Goal: Transaction & Acquisition: Subscribe to service/newsletter

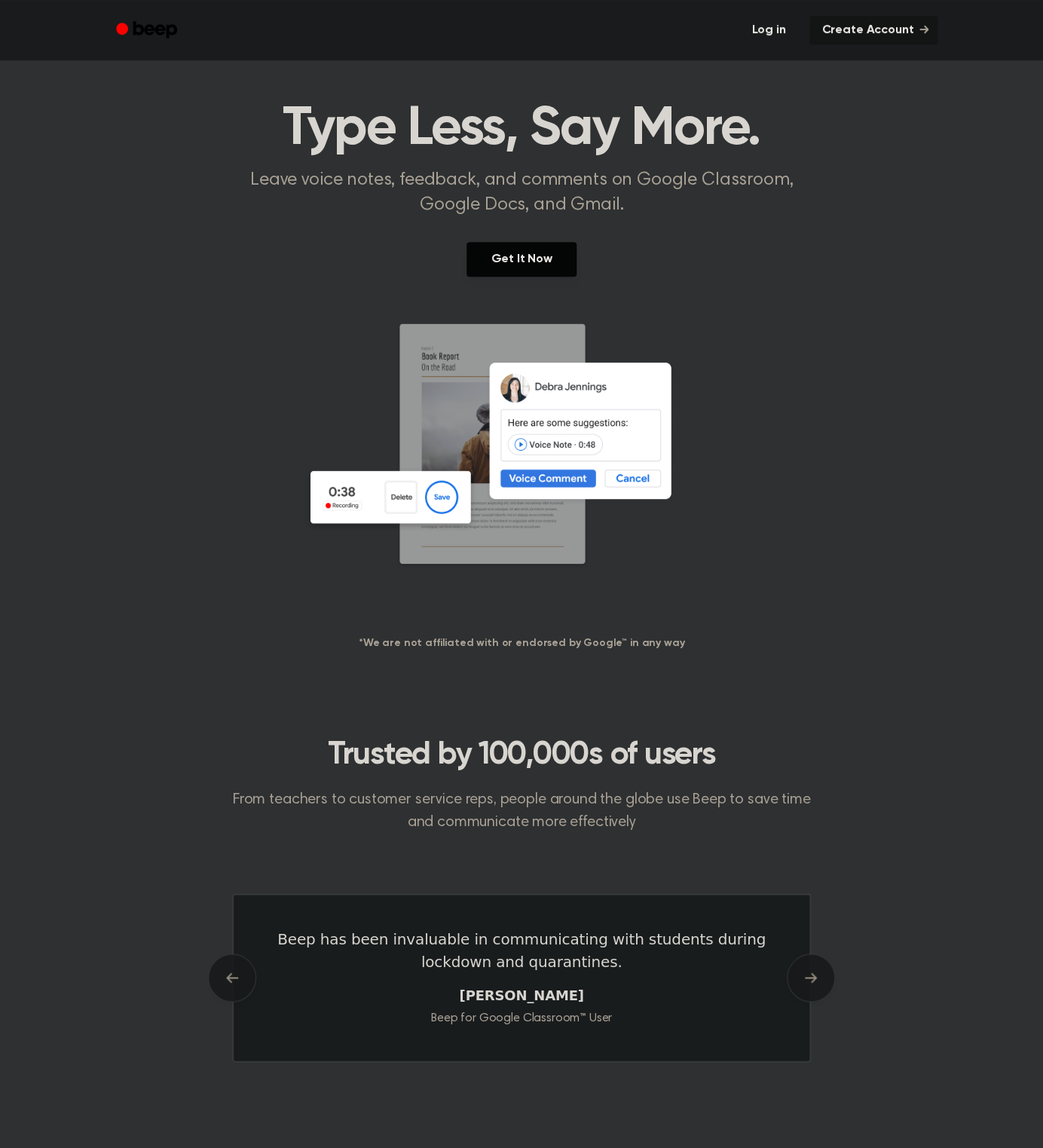
scroll to position [19, 0]
click at [562, 469] on img at bounding box center [522, 466] width 437 height 290
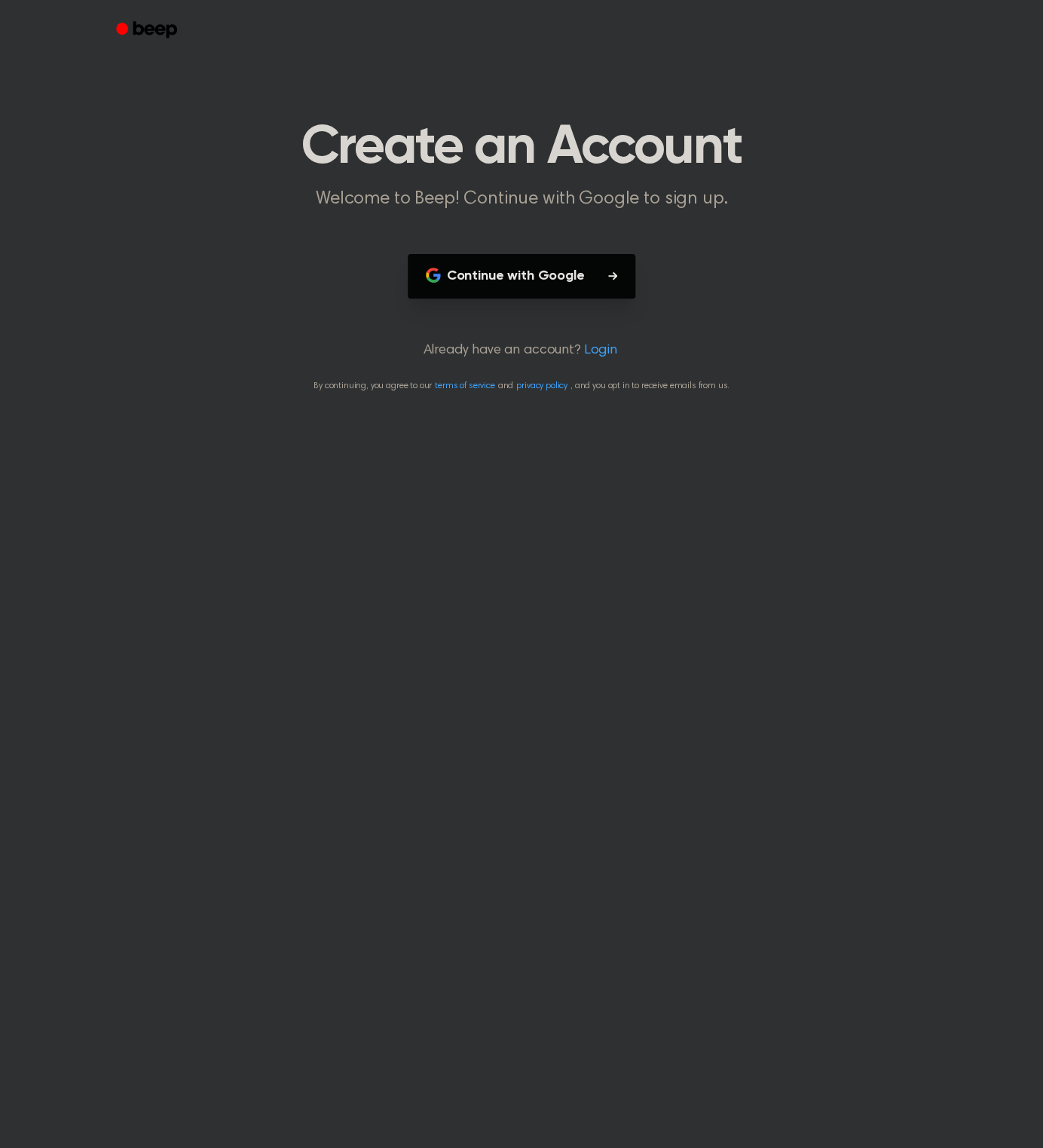
click at [572, 279] on button "Continue with Google" at bounding box center [522, 276] width 229 height 45
click at [567, 281] on button "Continue with Google" at bounding box center [522, 276] width 229 height 45
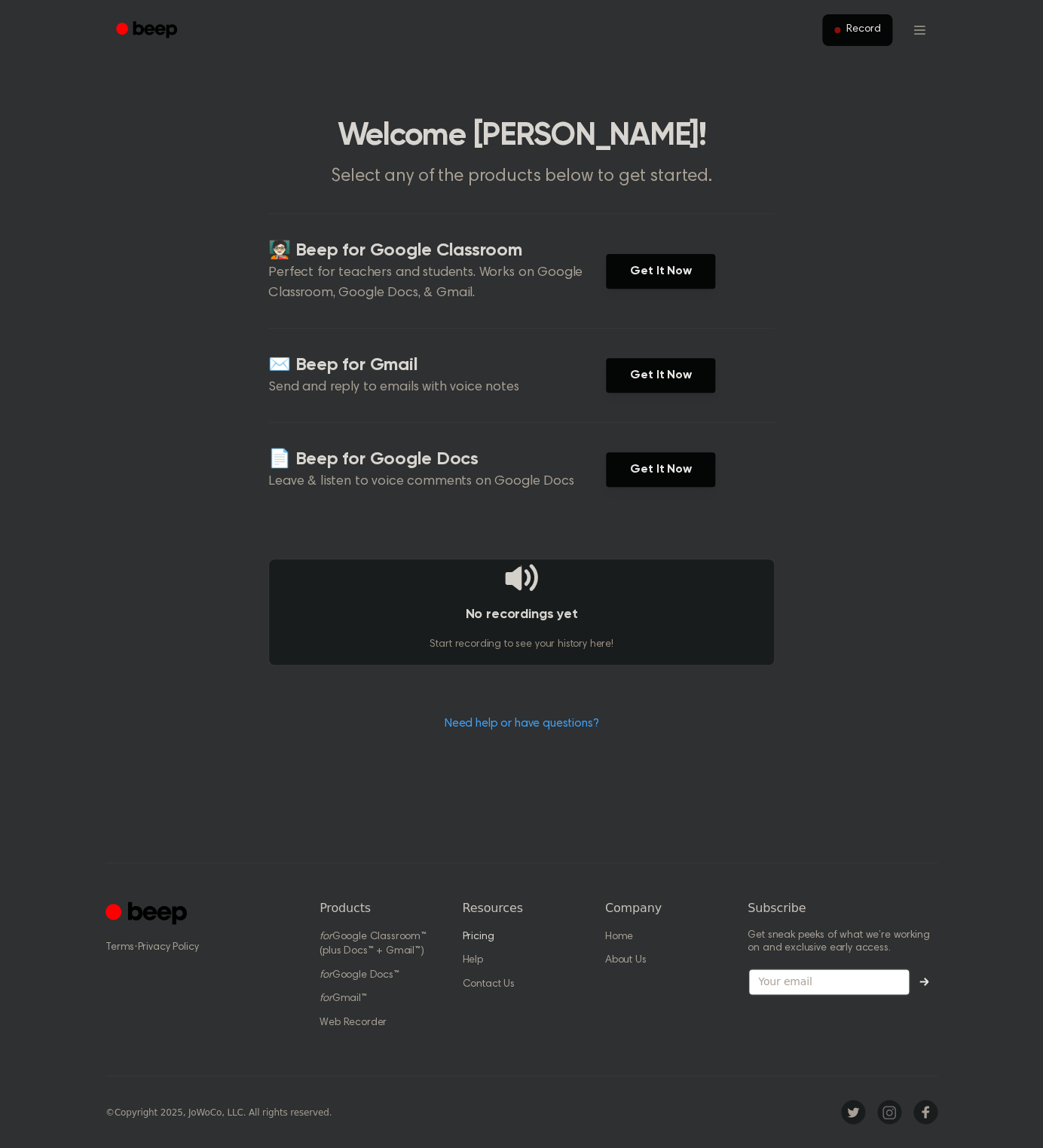
click at [471, 936] on link "Pricing" at bounding box center [477, 936] width 31 height 10
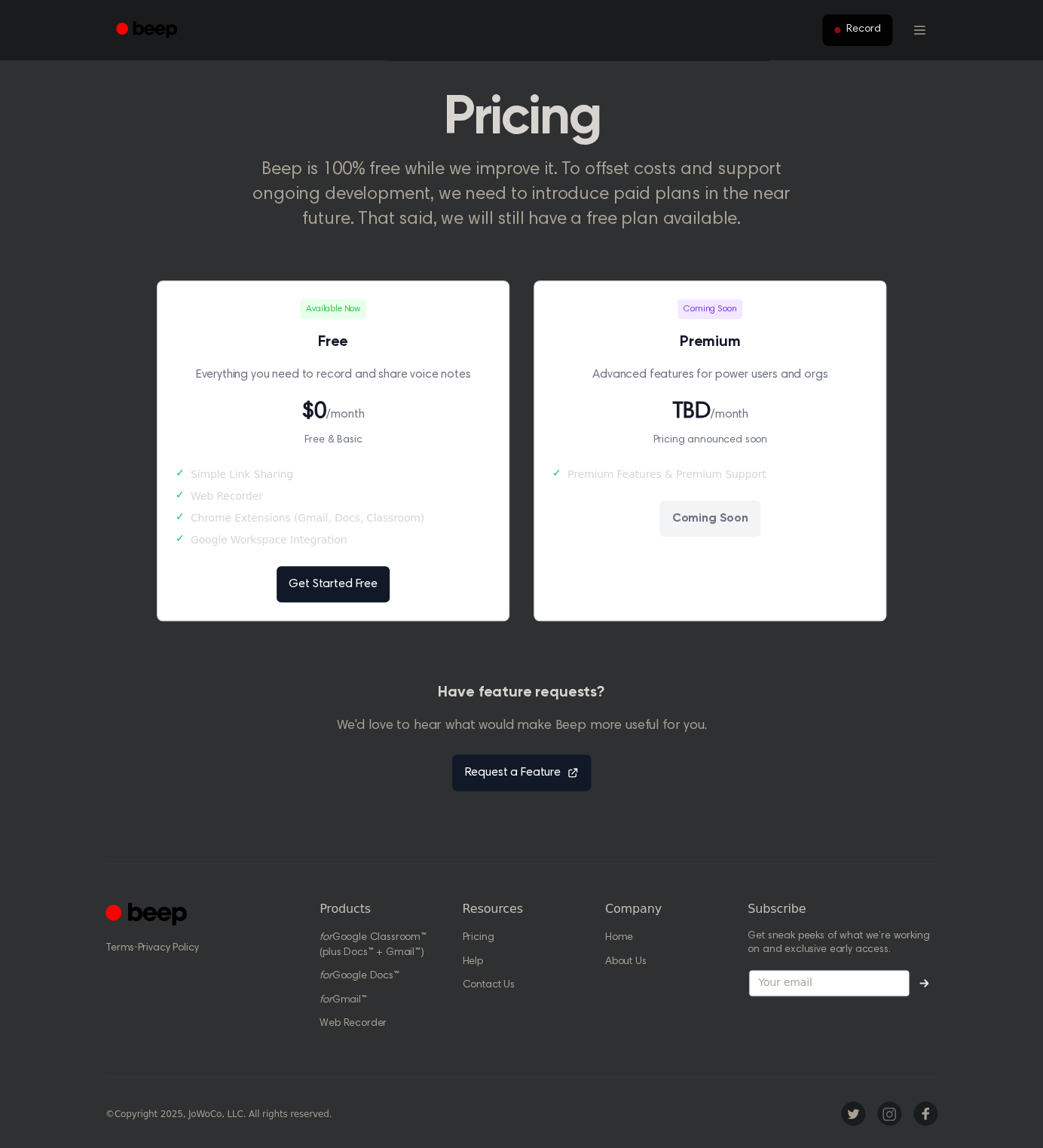
scroll to position [31, 0]
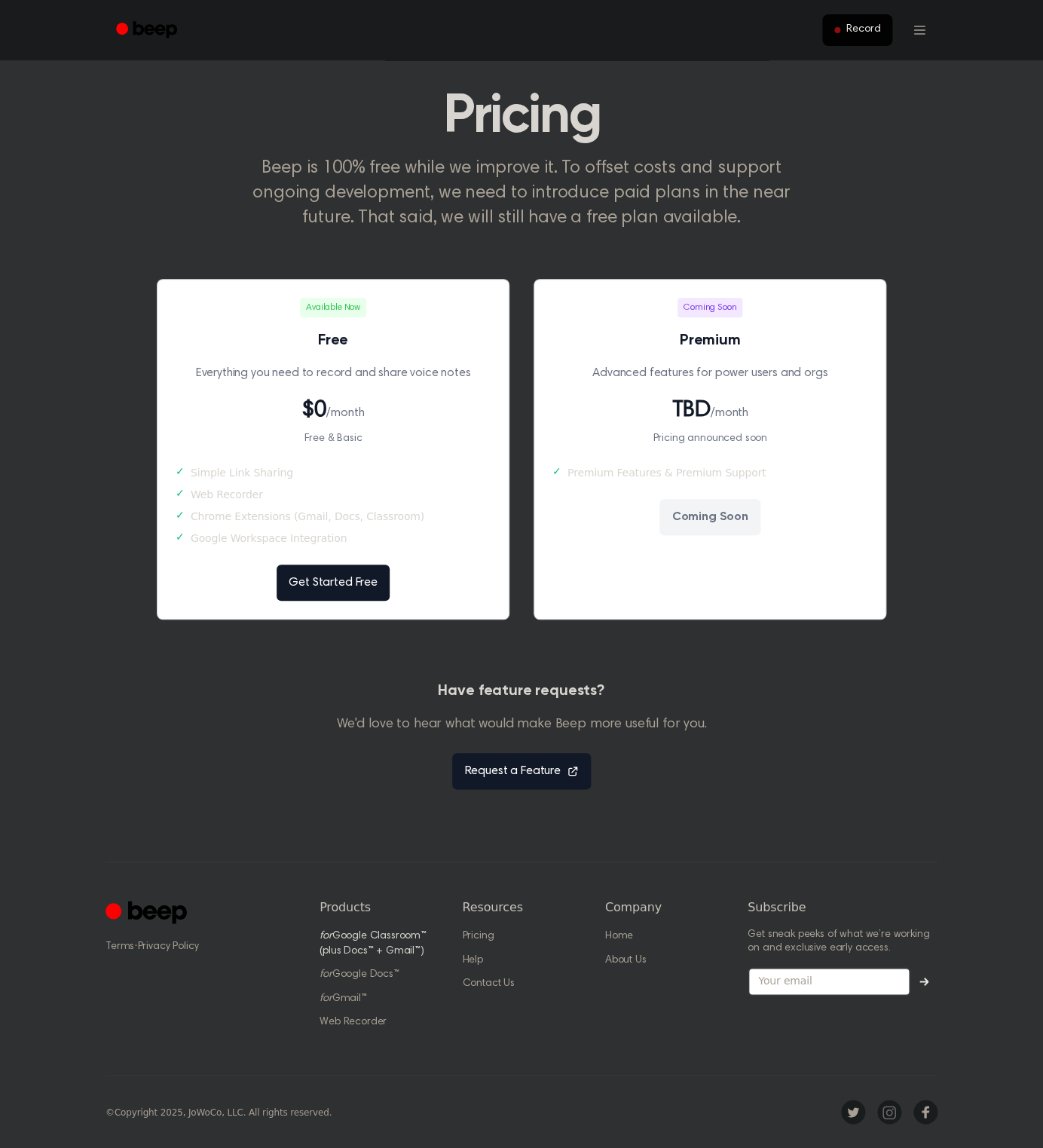
click at [380, 947] on link "for Google Classroom™ (plus Docs™ + Gmail™)" at bounding box center [372, 943] width 107 height 25
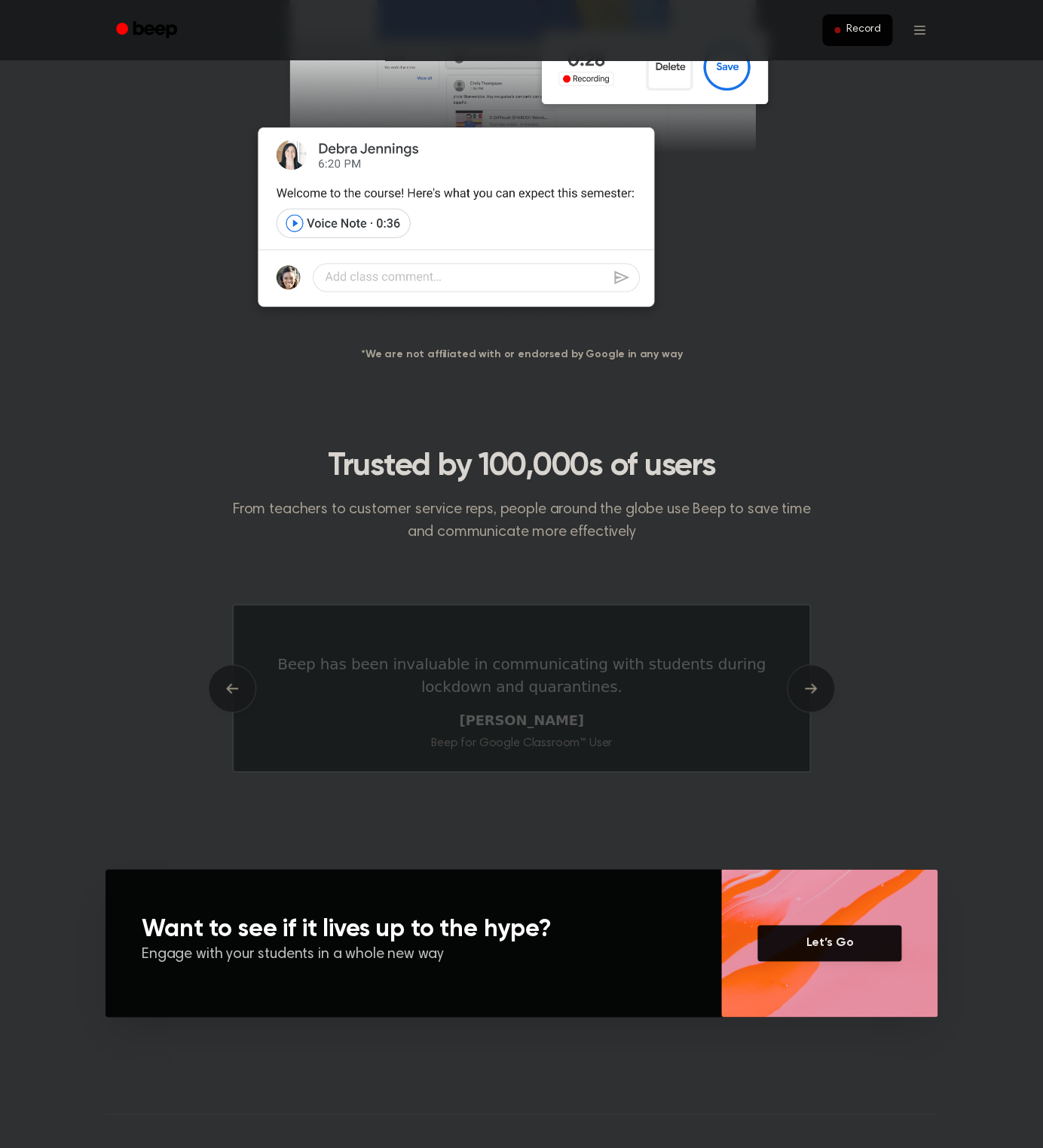
scroll to position [497, 0]
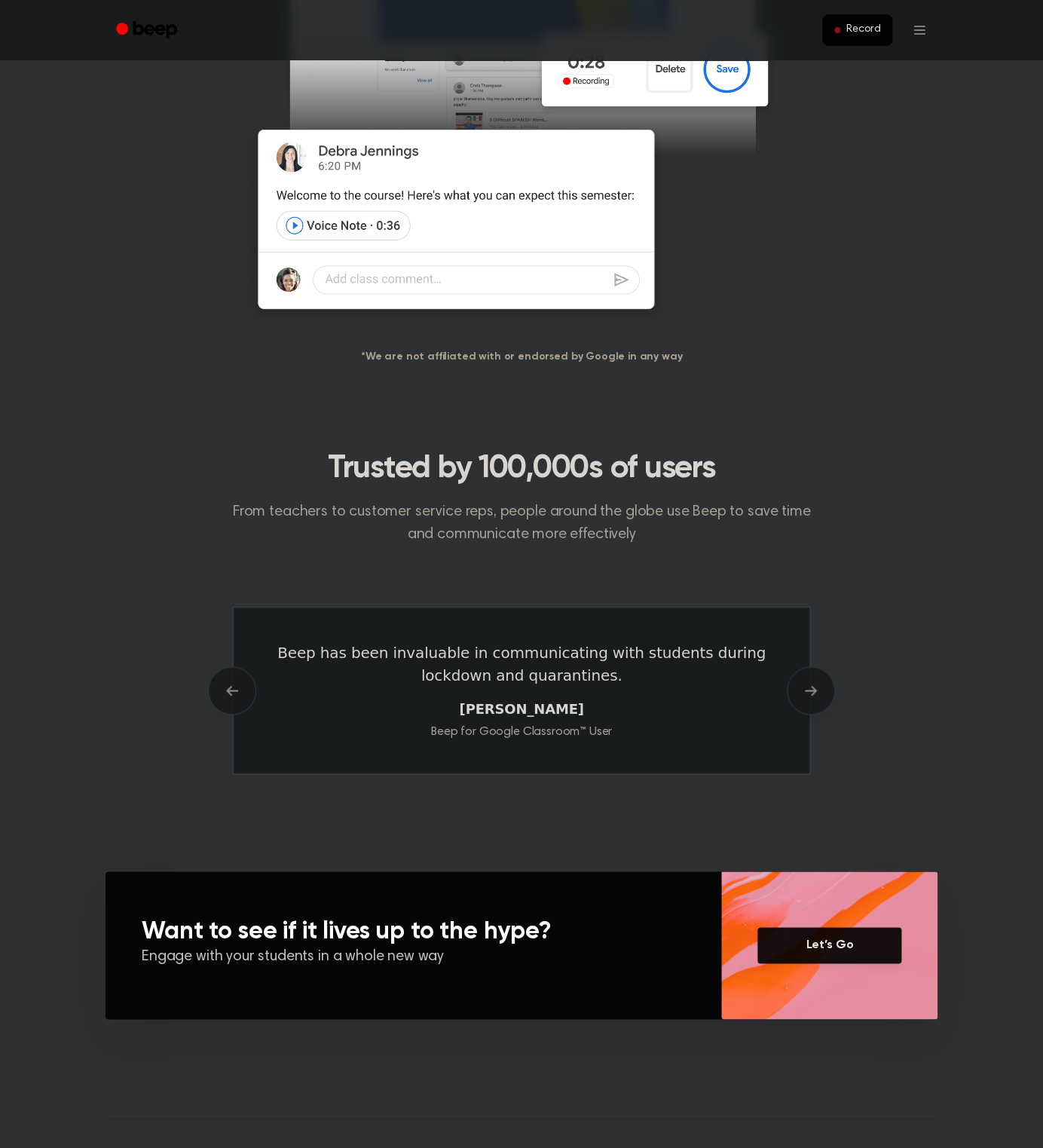
click at [806, 697] on button "Next" at bounding box center [810, 690] width 48 height 48
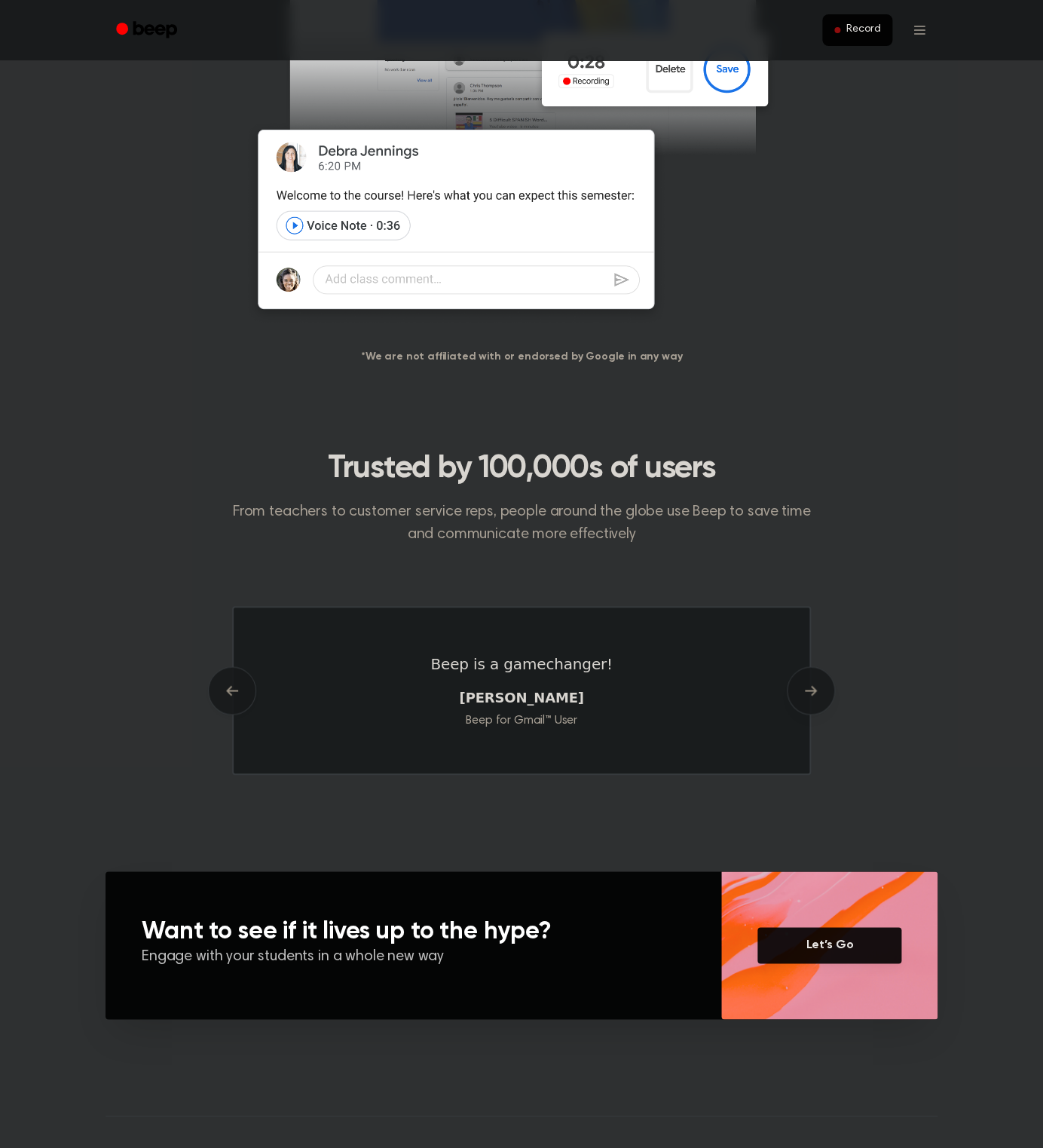
click at [806, 697] on button "Next" at bounding box center [810, 690] width 48 height 48
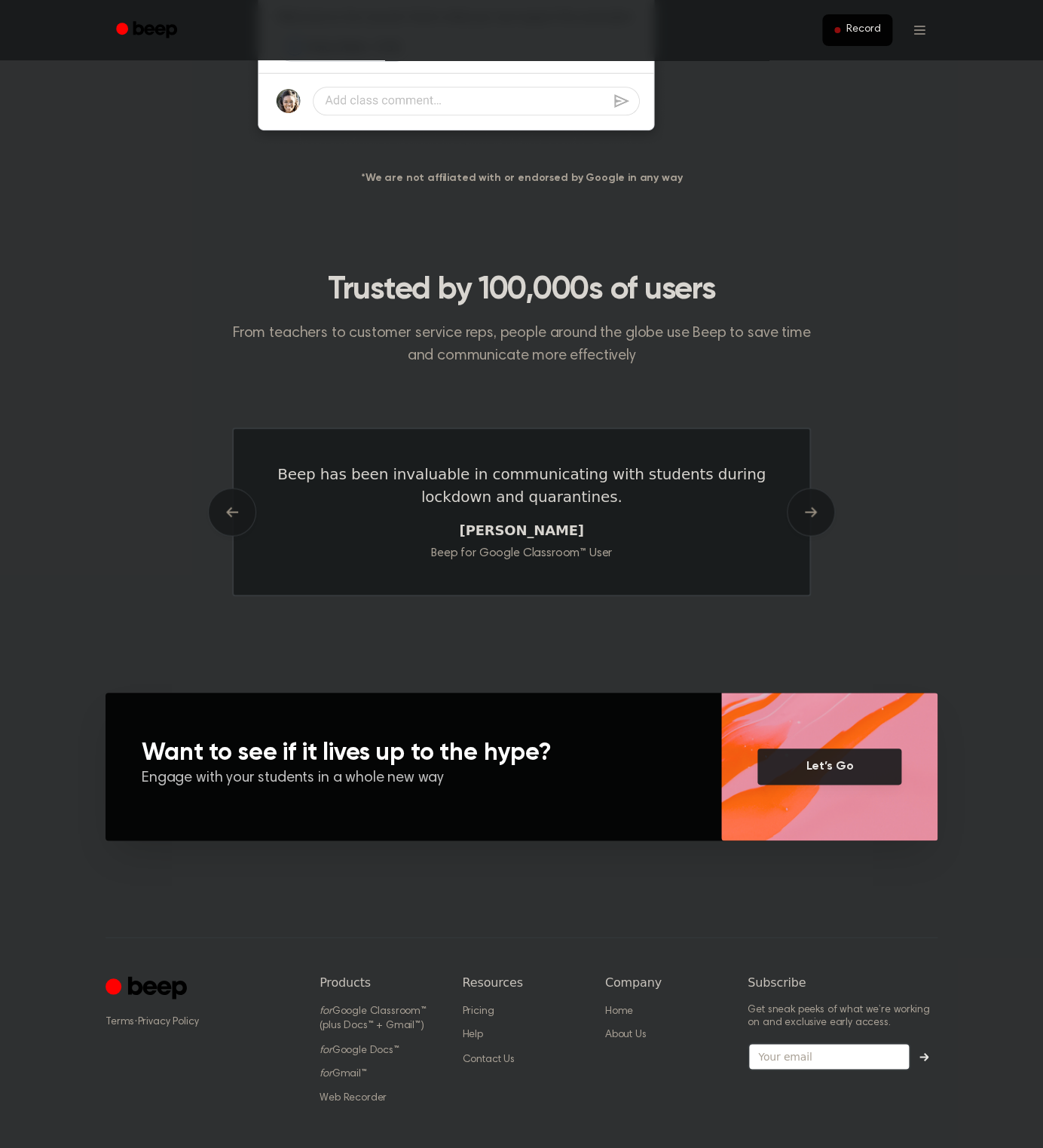
scroll to position [751, 0]
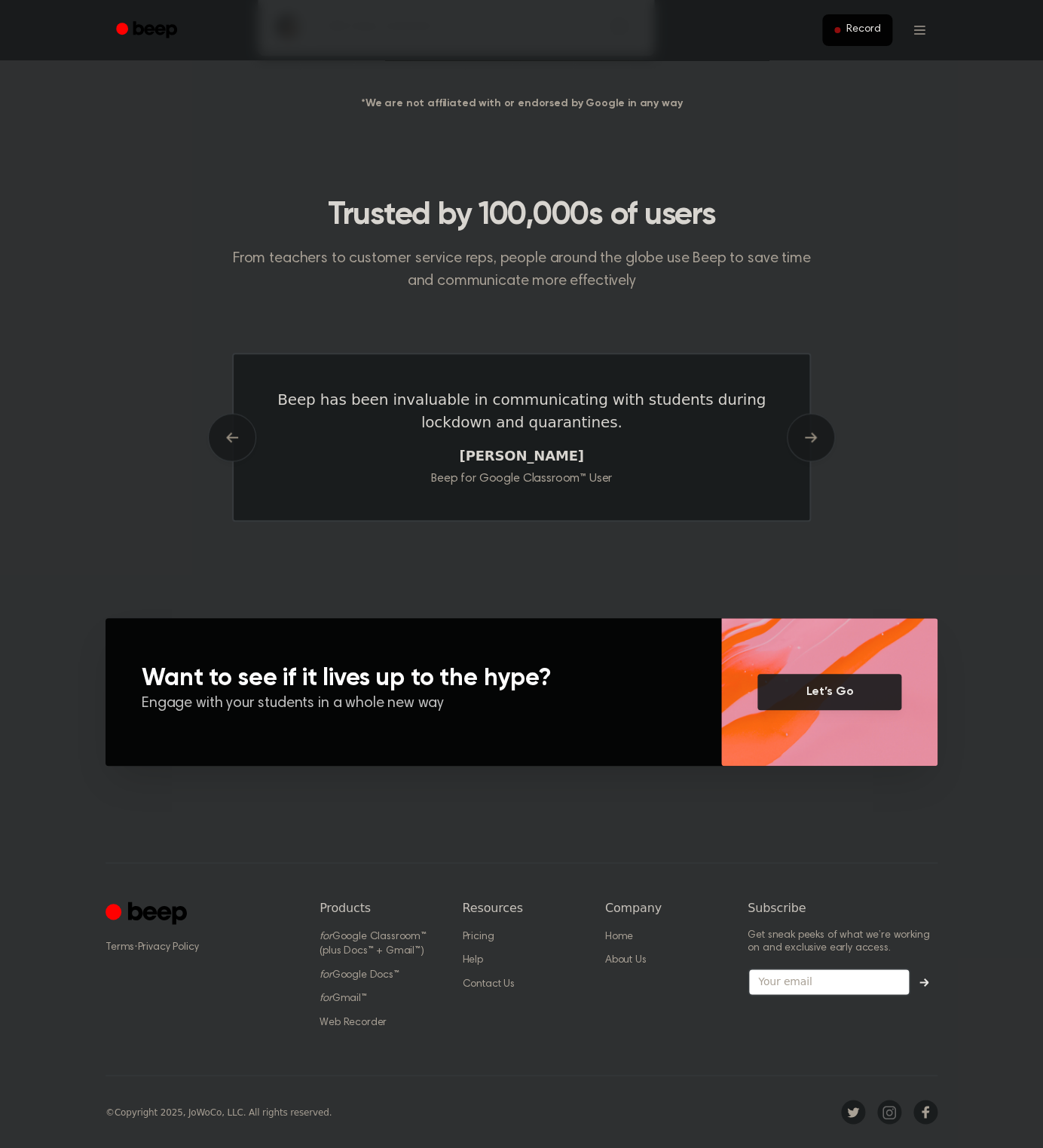
click at [805, 694] on link "Let’s Go" at bounding box center [830, 692] width 144 height 36
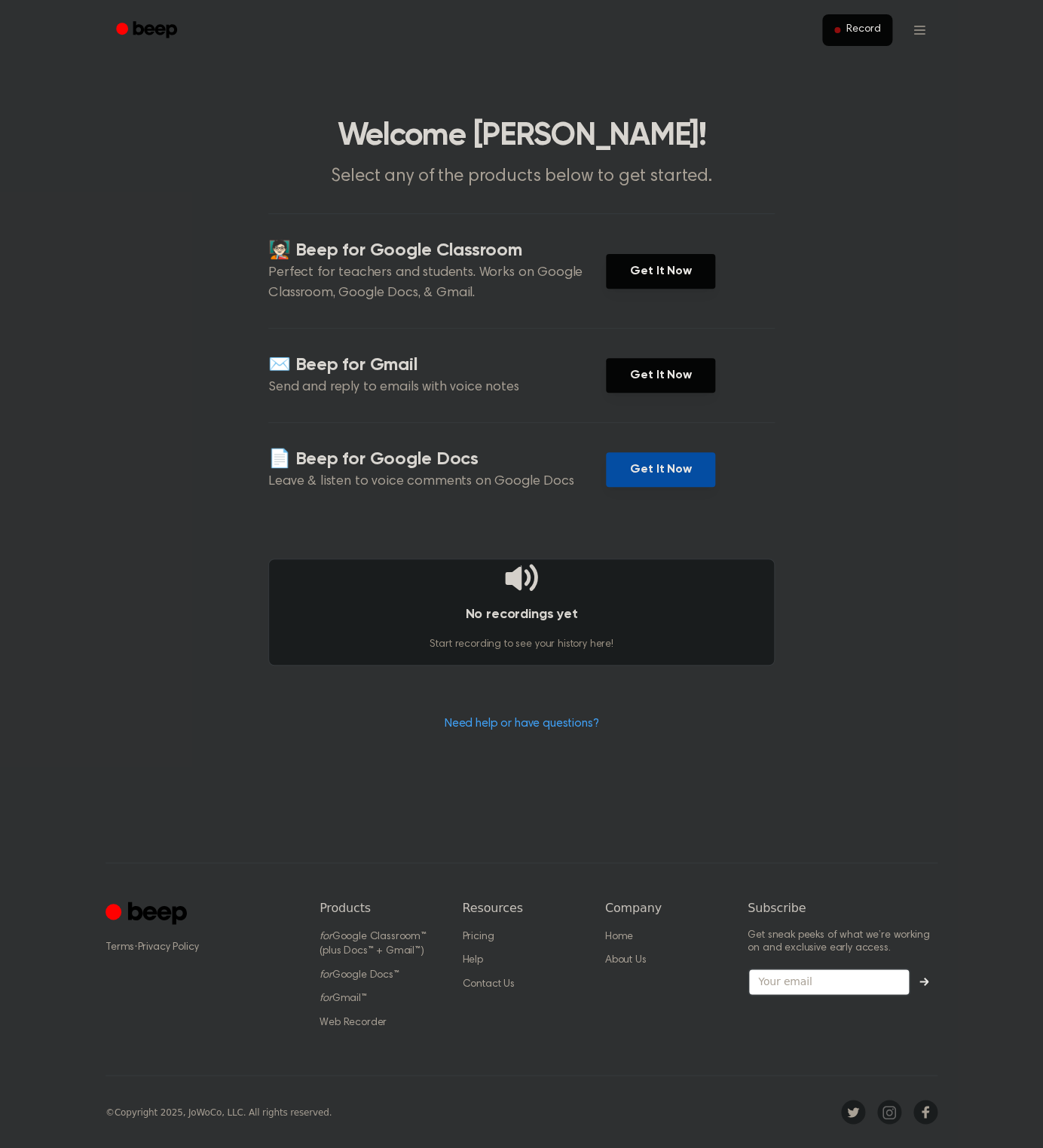
click at [665, 475] on link "Get It Now" at bounding box center [660, 469] width 109 height 35
